Goal: Communication & Community: Answer question/provide support

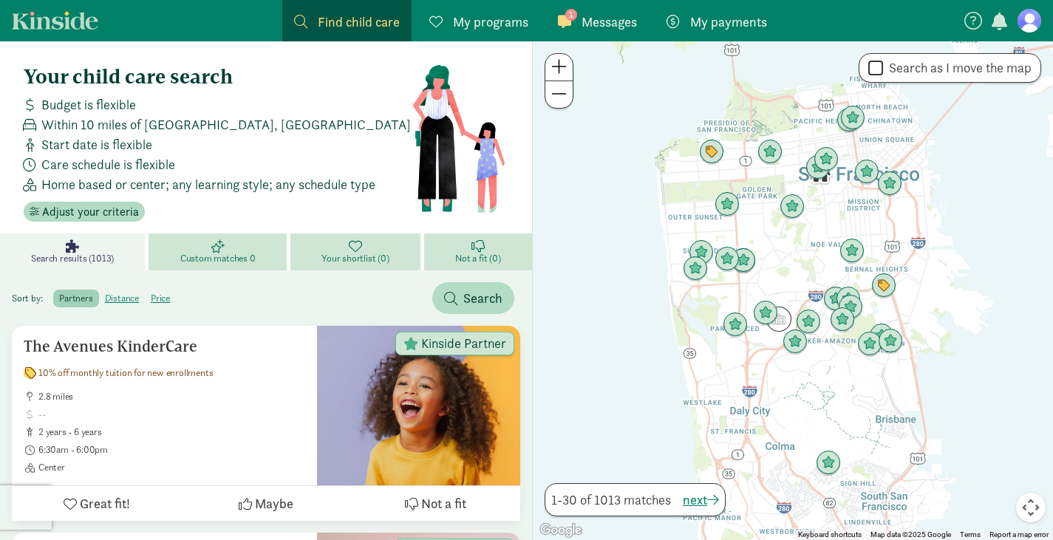
click at [580, 19] on div "1 Messages Messages" at bounding box center [597, 22] width 79 height 20
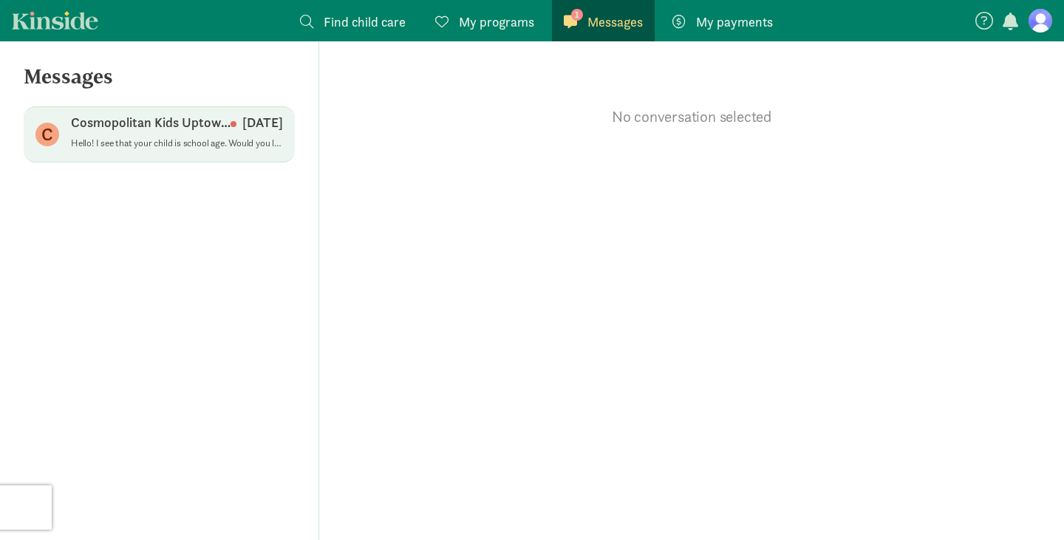
click at [135, 135] on div "Cosmopolitan Kids [GEOGRAPHIC_DATA] ([PERSON_NAME]) [DATE]" at bounding box center [177, 126] width 212 height 24
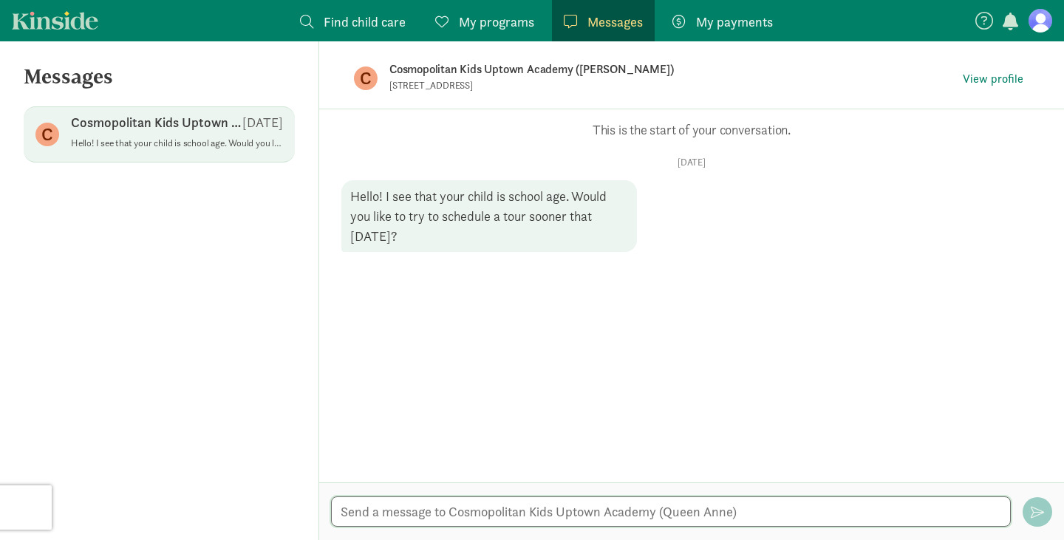
click at [479, 515] on textarea at bounding box center [671, 512] width 680 height 30
click at [725, 511] on textarea "Hello! That would be greatly appreciated if you have availability!" at bounding box center [671, 512] width 680 height 30
type textarea "Hello! That would be greatly appreciated if you have availability! I can be ava…"
click at [1047, 511] on button "button" at bounding box center [1038, 512] width 30 height 30
